Goal: Navigation & Orientation: Go to known website

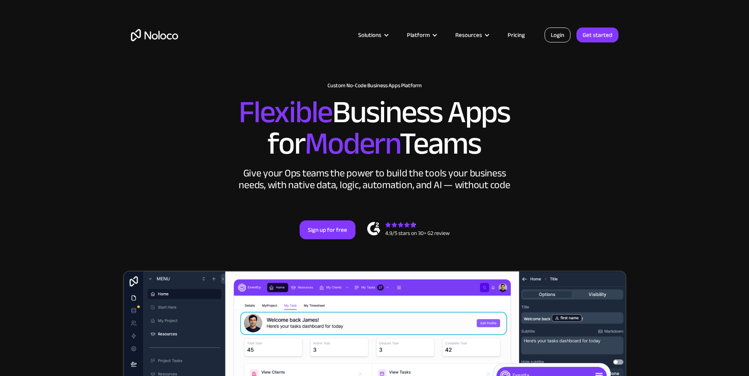
click at [548, 30] on link "Login" at bounding box center [558, 35] width 26 height 15
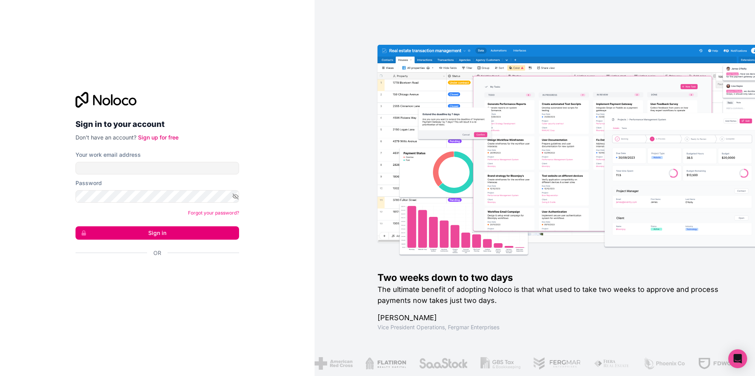
click at [171, 177] on form "Your work email address Password Forgot your password? Sign in Or" at bounding box center [157, 218] width 164 height 134
click at [178, 165] on input "Your work email address" at bounding box center [157, 168] width 164 height 13
type input "taylor@smsgbl.com"
click at [157, 235] on button "Sign in" at bounding box center [157, 232] width 164 height 13
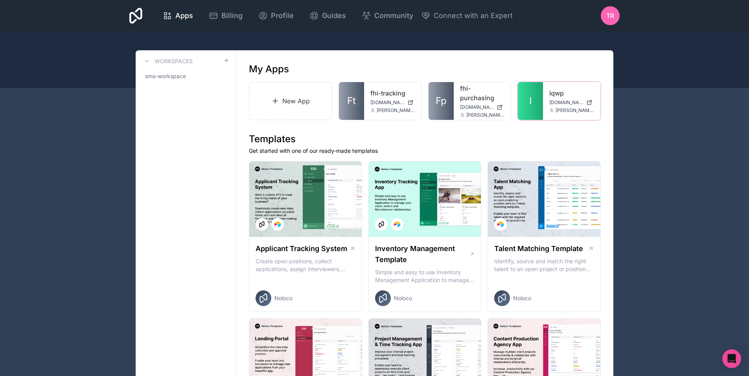
click at [548, 89] on div "iqwp iqwp.noloco.co taylor@smsgbl.com" at bounding box center [571, 101] width 57 height 38
click at [551, 90] on link "iqwp" at bounding box center [571, 92] width 45 height 9
